Goal: Task Accomplishment & Management: Manage account settings

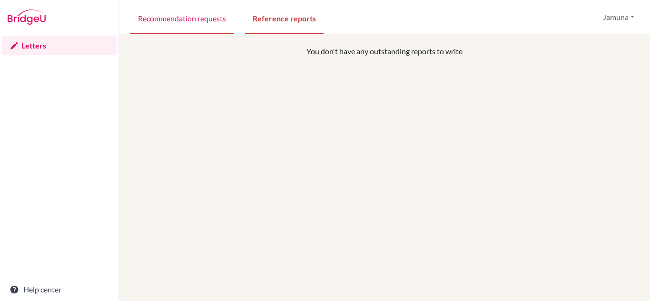
click at [205, 26] on link "Recommendation requests" at bounding box center [181, 17] width 103 height 33
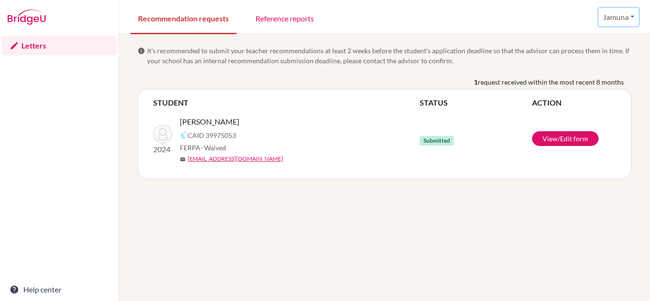
click at [633, 18] on button "Jamuna" at bounding box center [619, 17] width 40 height 18
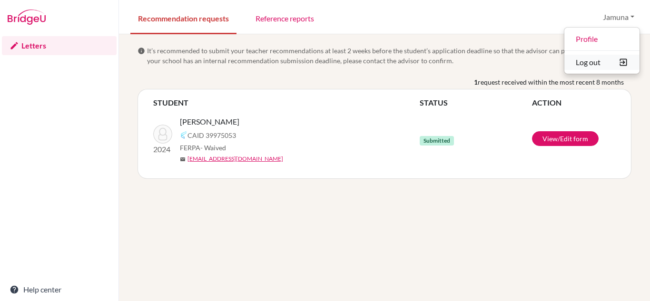
click at [601, 60] on button "Log out" at bounding box center [601, 62] width 75 height 15
